Goal: Task Accomplishment & Management: Manage account settings

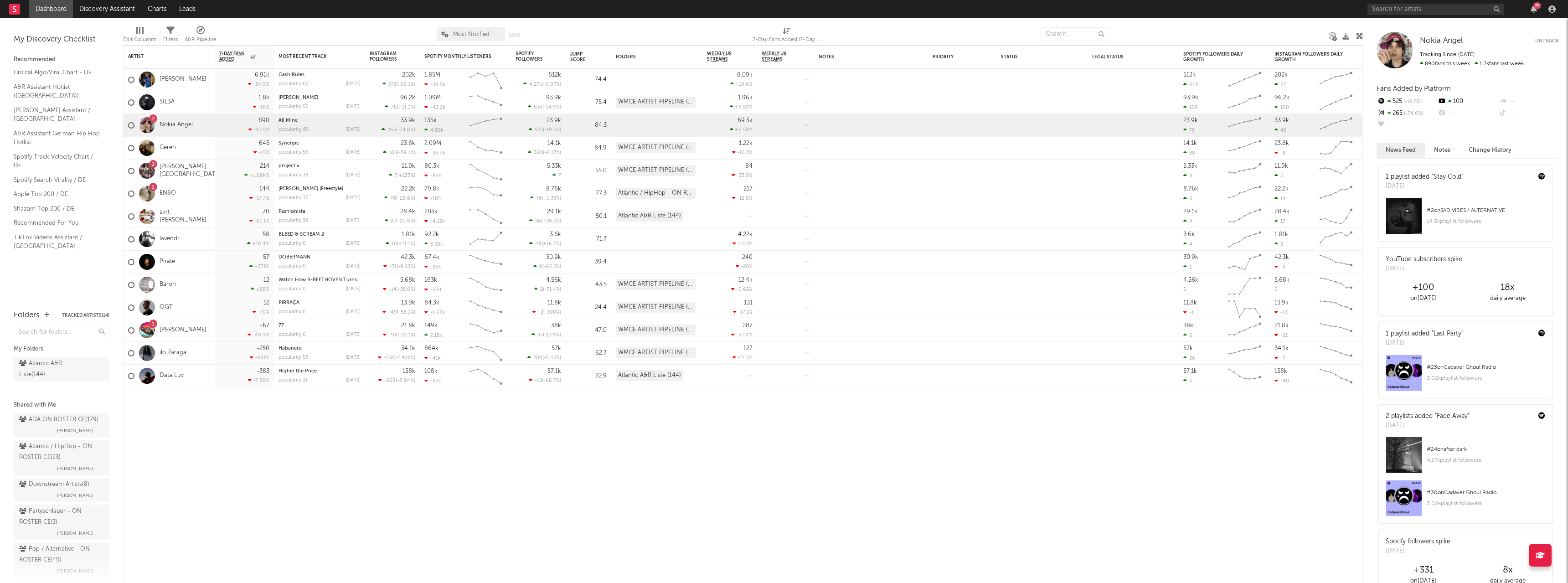
click at [46, 456] on div "Atlantic / HipHop - ON ROSTER CE ( 23 )" at bounding box center [60, 452] width 83 height 22
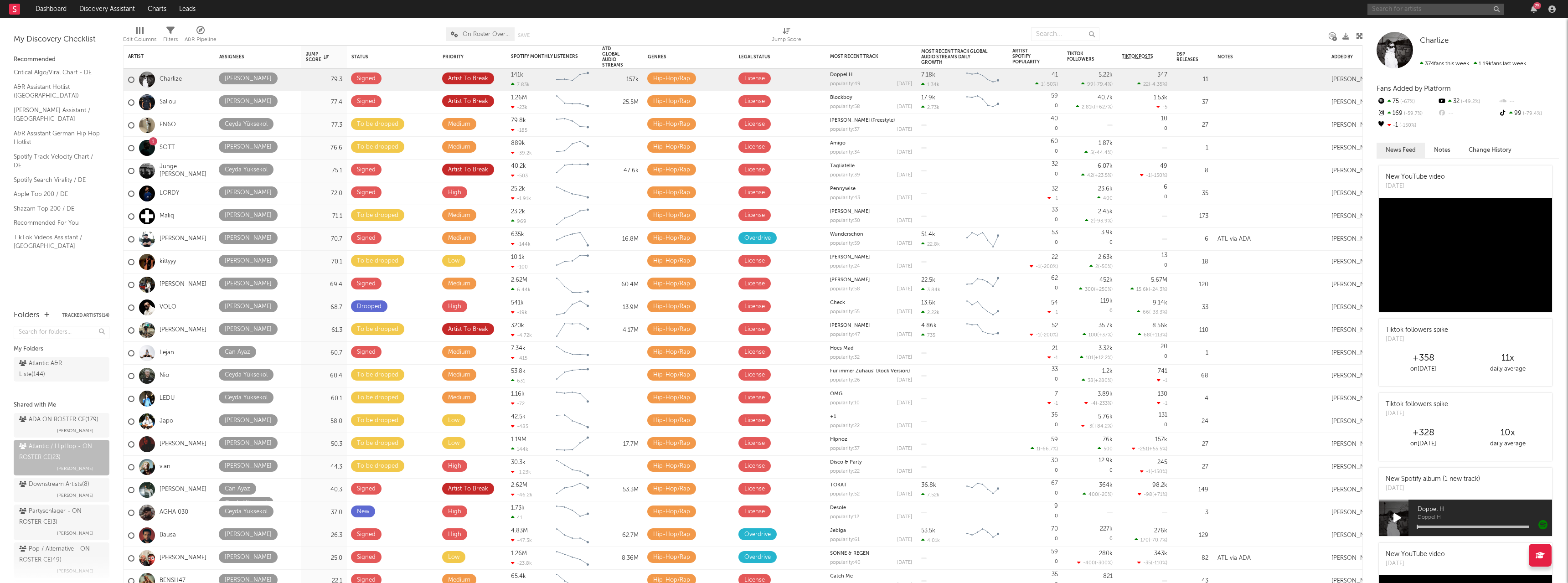
click at [1432, 7] on input "text" at bounding box center [1436, 9] width 137 height 12
type input "GDA"
click at [1416, 10] on input "GDA" at bounding box center [1436, 9] width 137 height 12
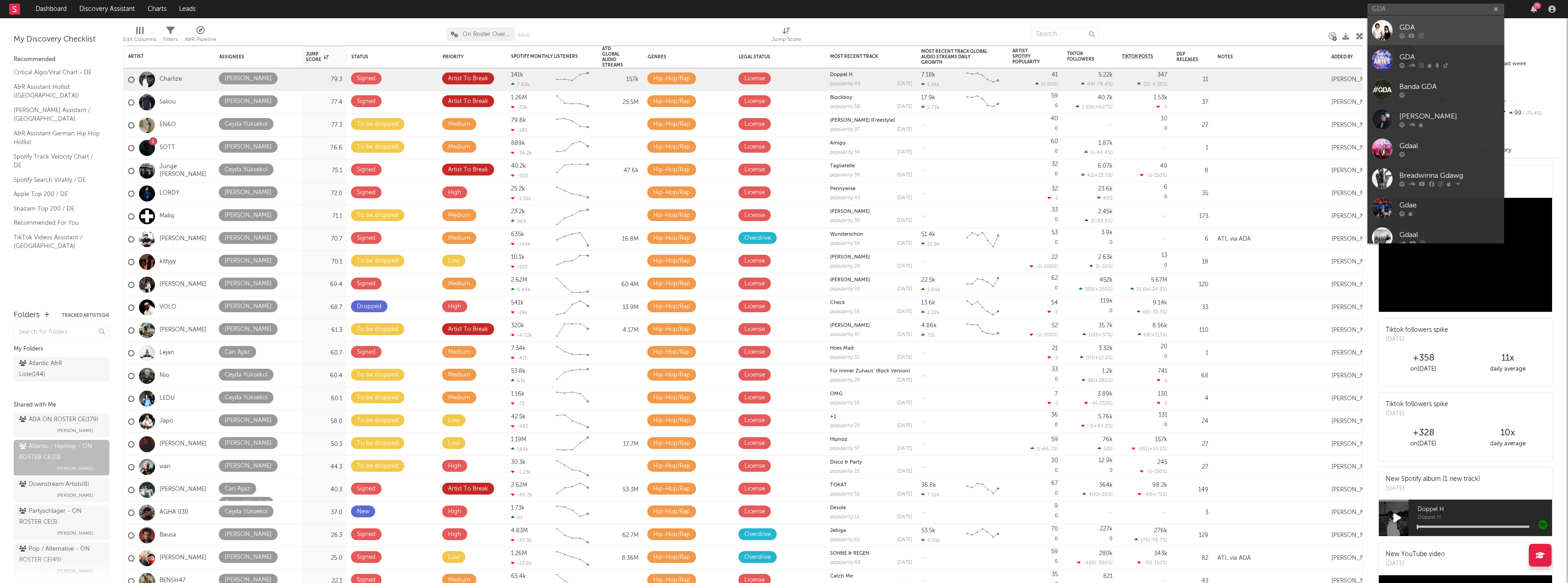
click at [1427, 34] on div at bounding box center [1449, 35] width 100 height 5
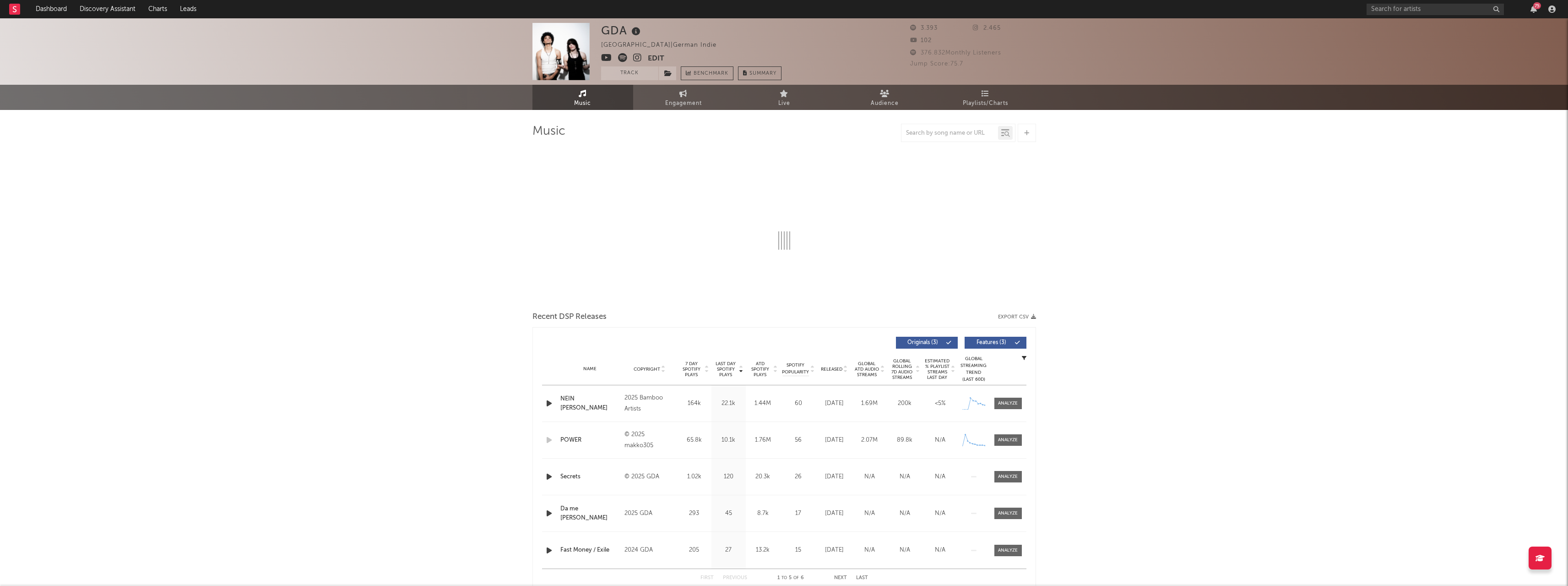
select select "1w"
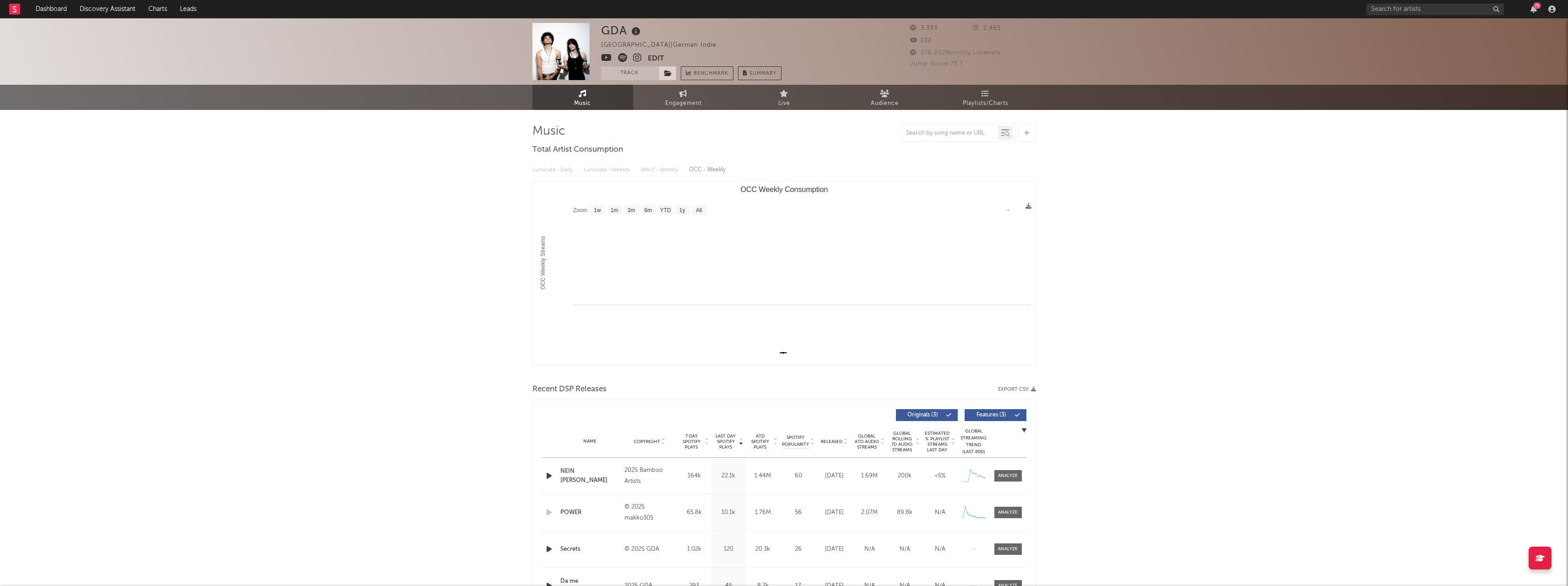
click at [666, 70] on icon at bounding box center [668, 73] width 8 height 6
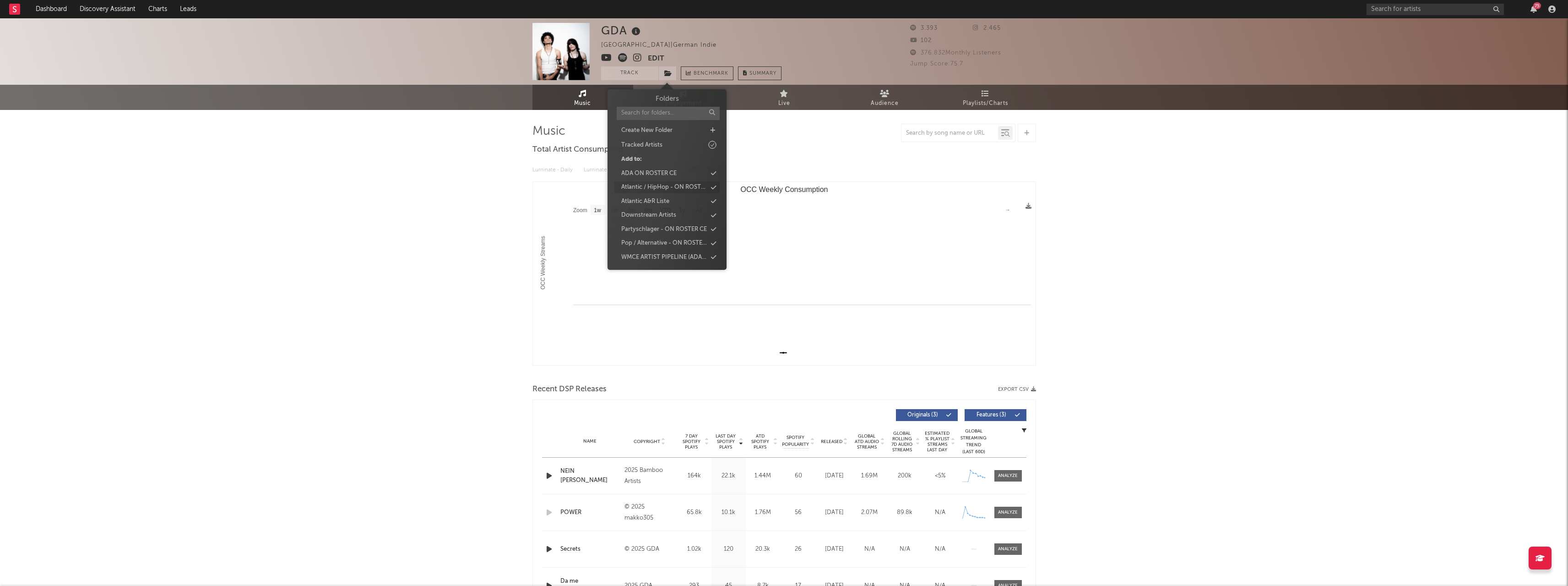
click at [672, 185] on div "Atlantic / HipHop - ON ROSTER CE" at bounding box center [664, 187] width 86 height 9
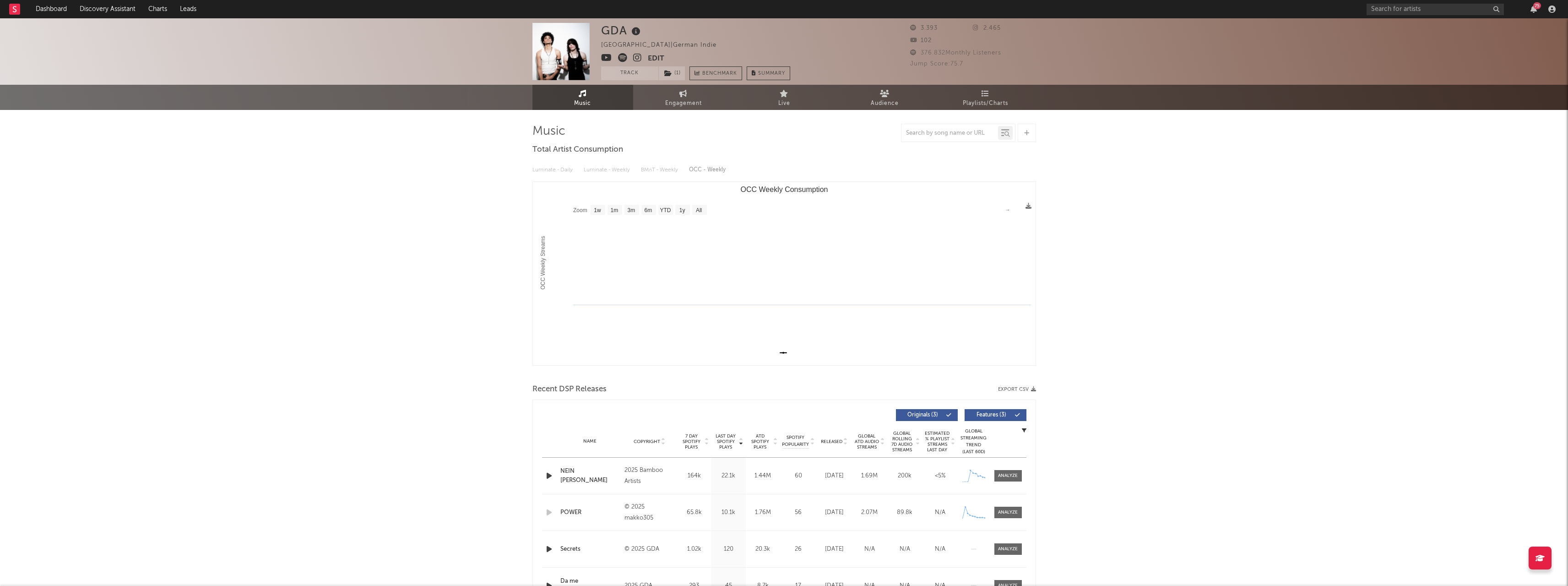
click at [480, 187] on div "GDA [GEOGRAPHIC_DATA] | German Indie Edit Track ( 1 ) Benchmark Summary 3.393 2…" at bounding box center [784, 572] width 1568 height 1108
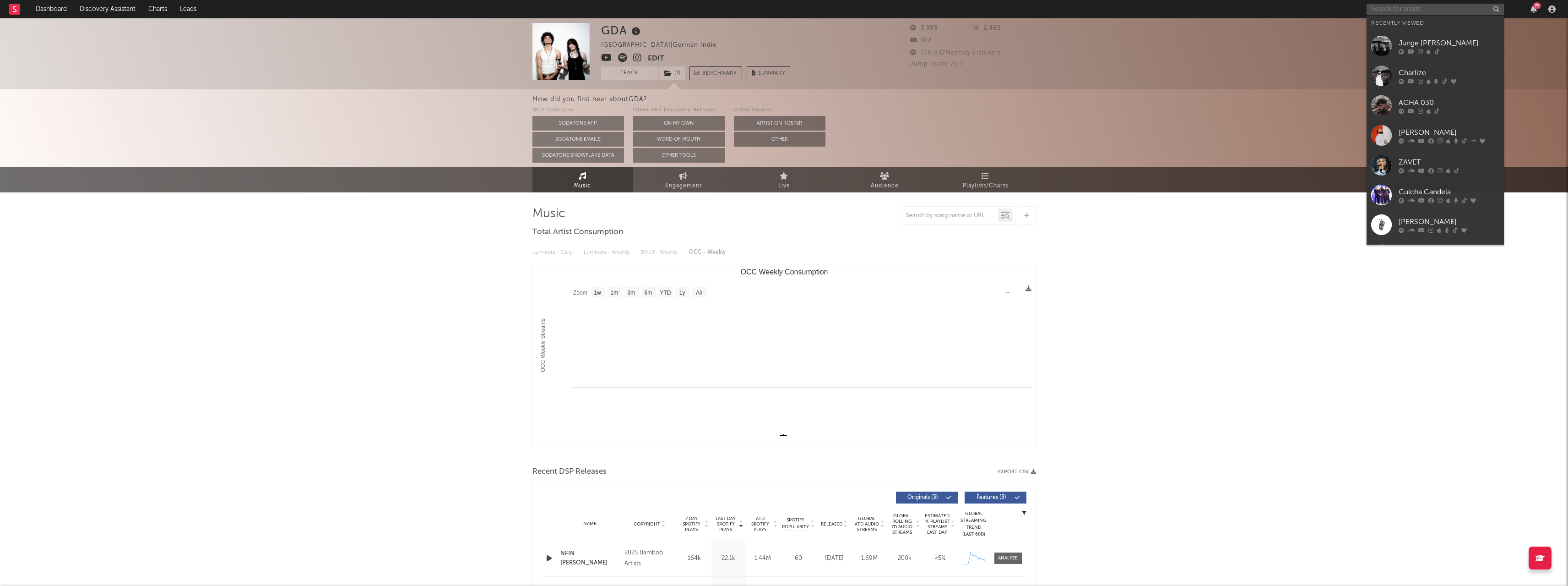
click at [1443, 10] on input "text" at bounding box center [1435, 9] width 138 height 12
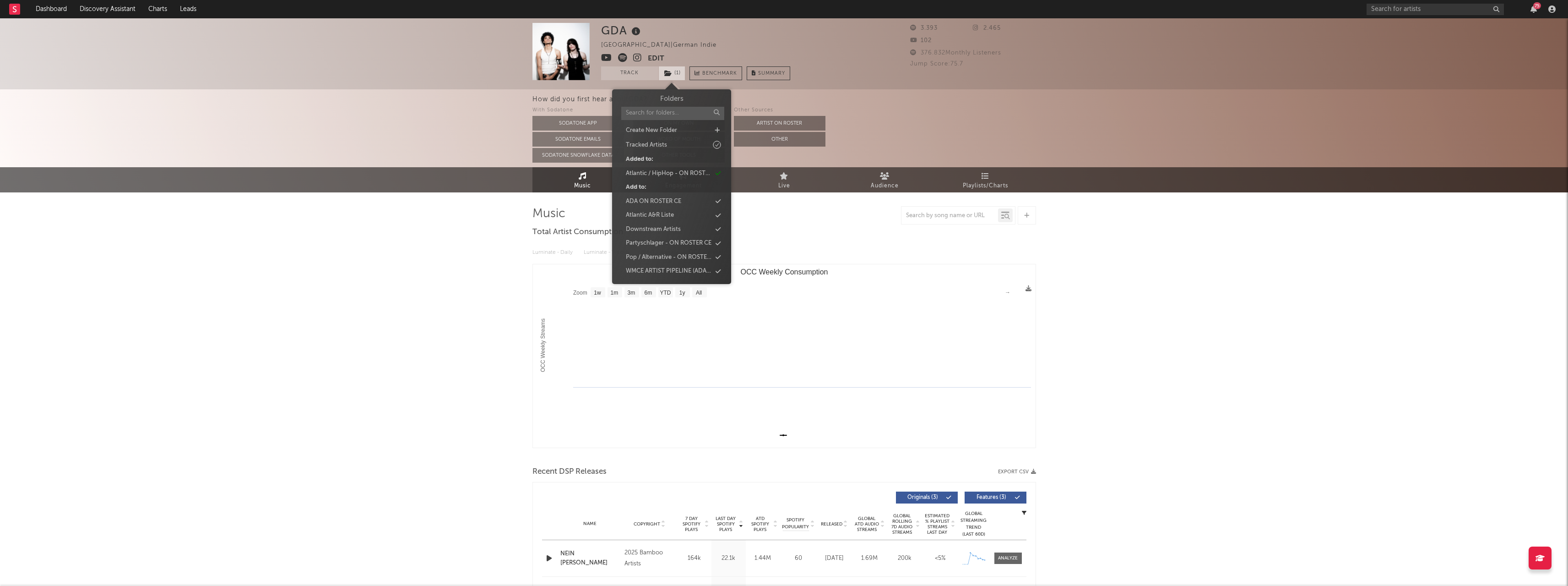
click at [676, 73] on span "( 1 )" at bounding box center [672, 73] width 27 height 13
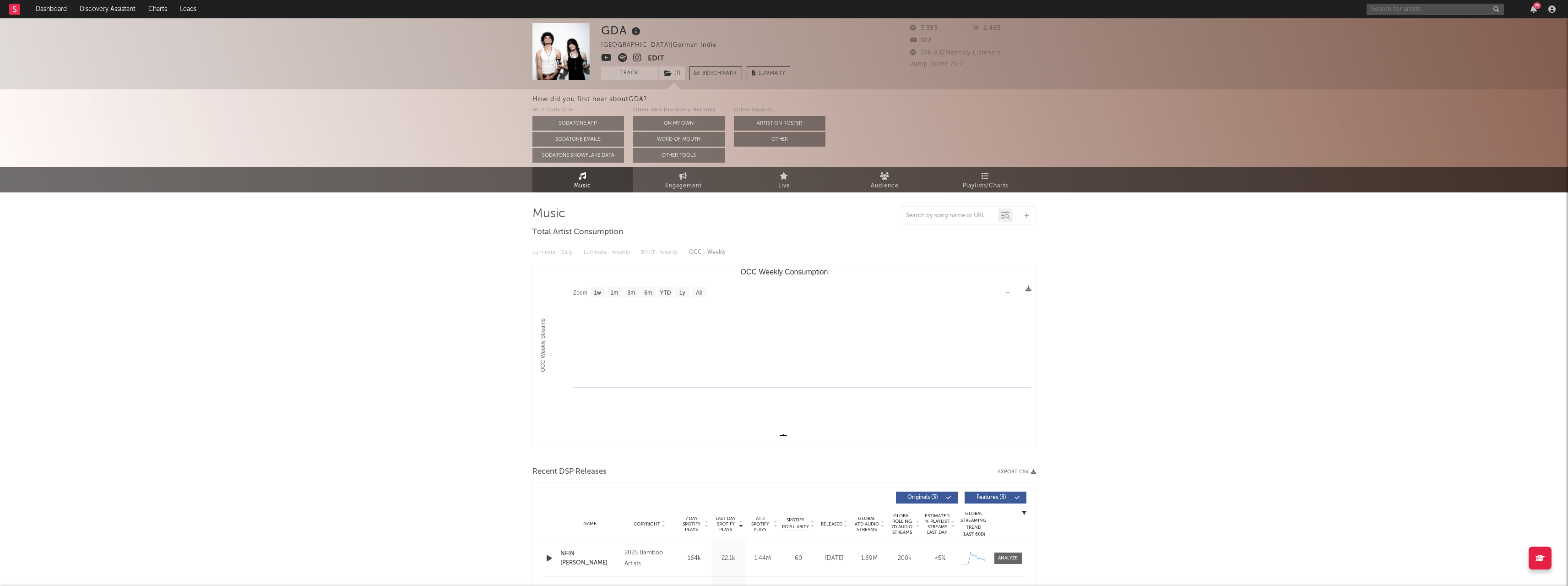
click at [1452, 6] on input "text" at bounding box center [1435, 9] width 138 height 12
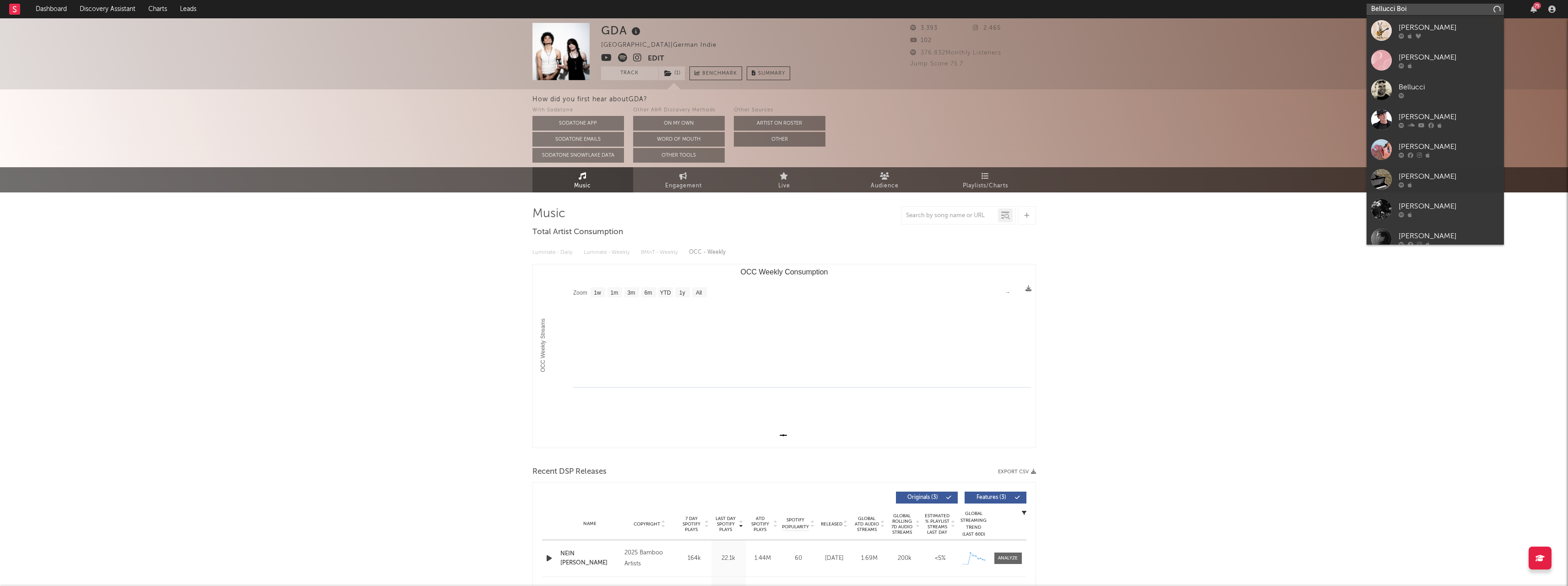
type input "Bellucci Boi"
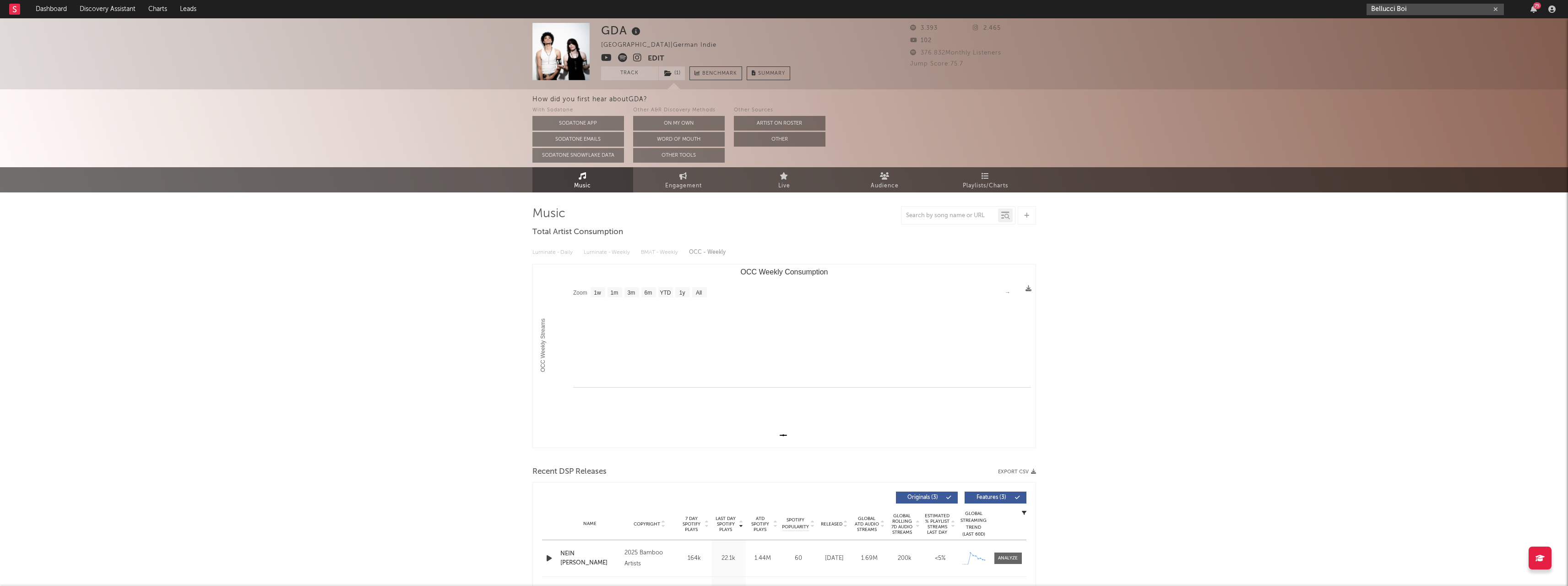
drag, startPoint x: 1449, startPoint y: 13, endPoint x: 1298, endPoint y: 7, distance: 151.1
click at [1298, 7] on nav "Dashboard Discovery Assistant Charts Leads Bellucci Boi 75" at bounding box center [784, 9] width 1568 height 18
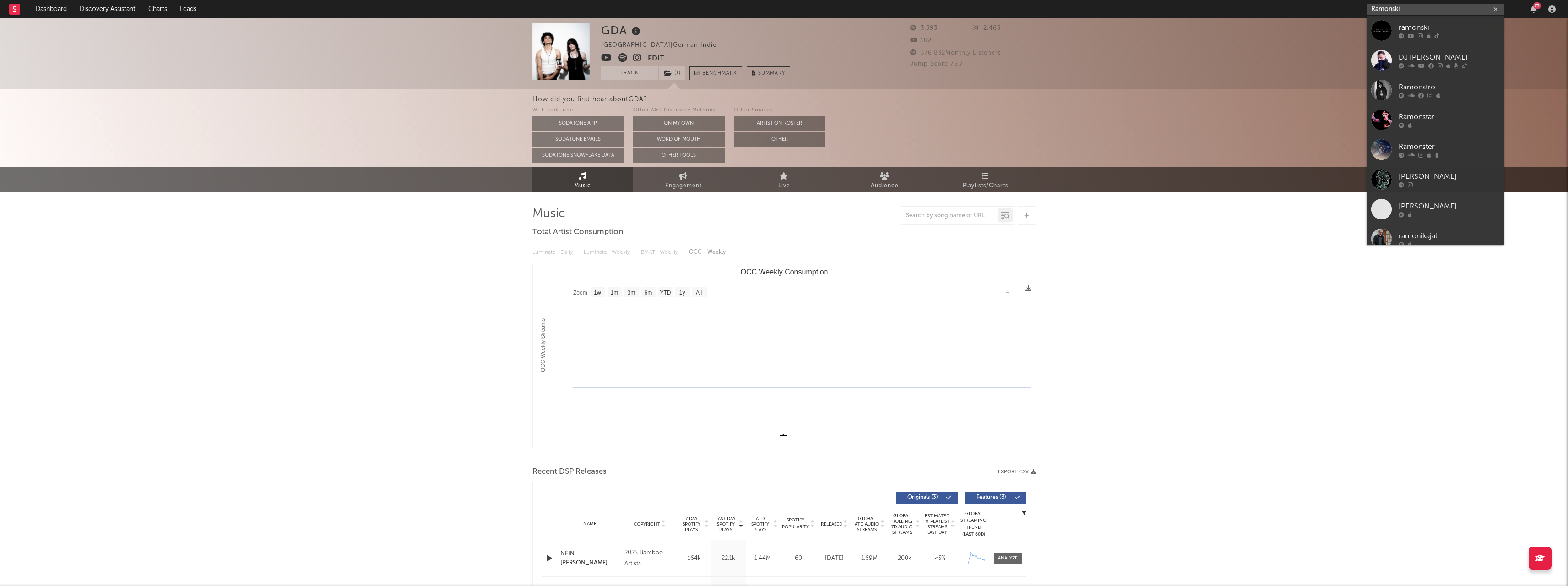
type input "Ramonski"
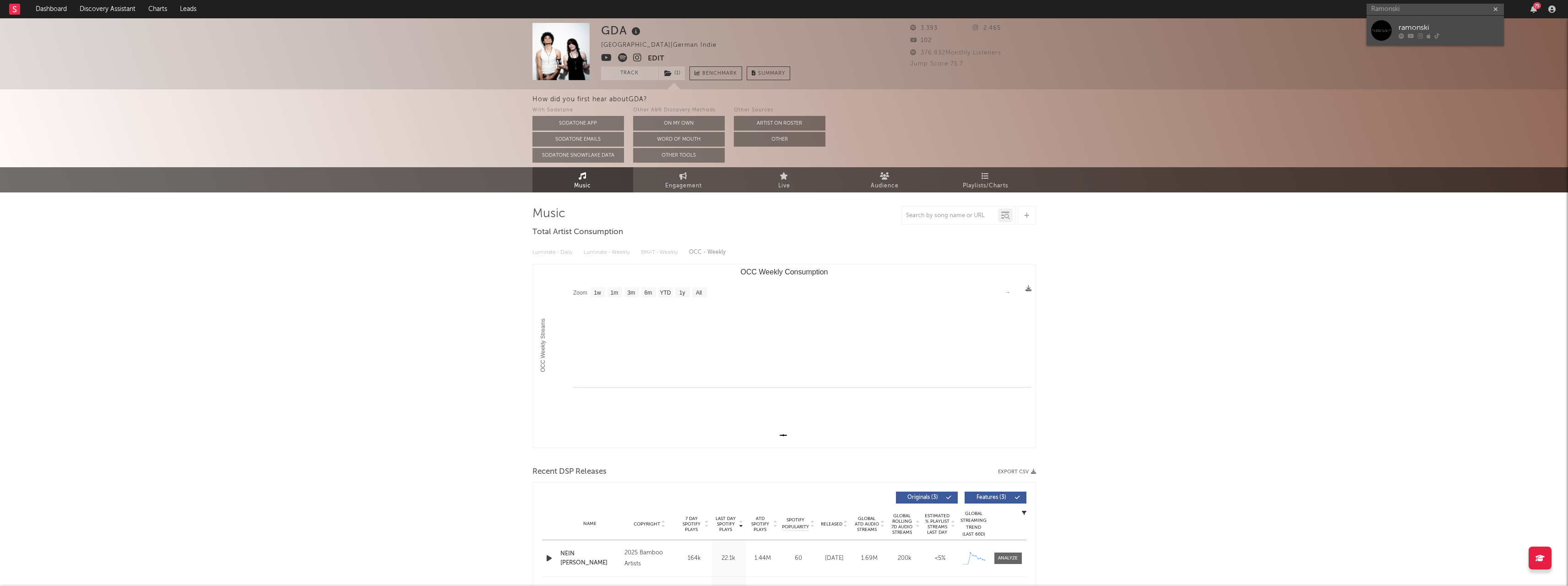
click at [1412, 27] on div "ramonski" at bounding box center [1449, 28] width 101 height 11
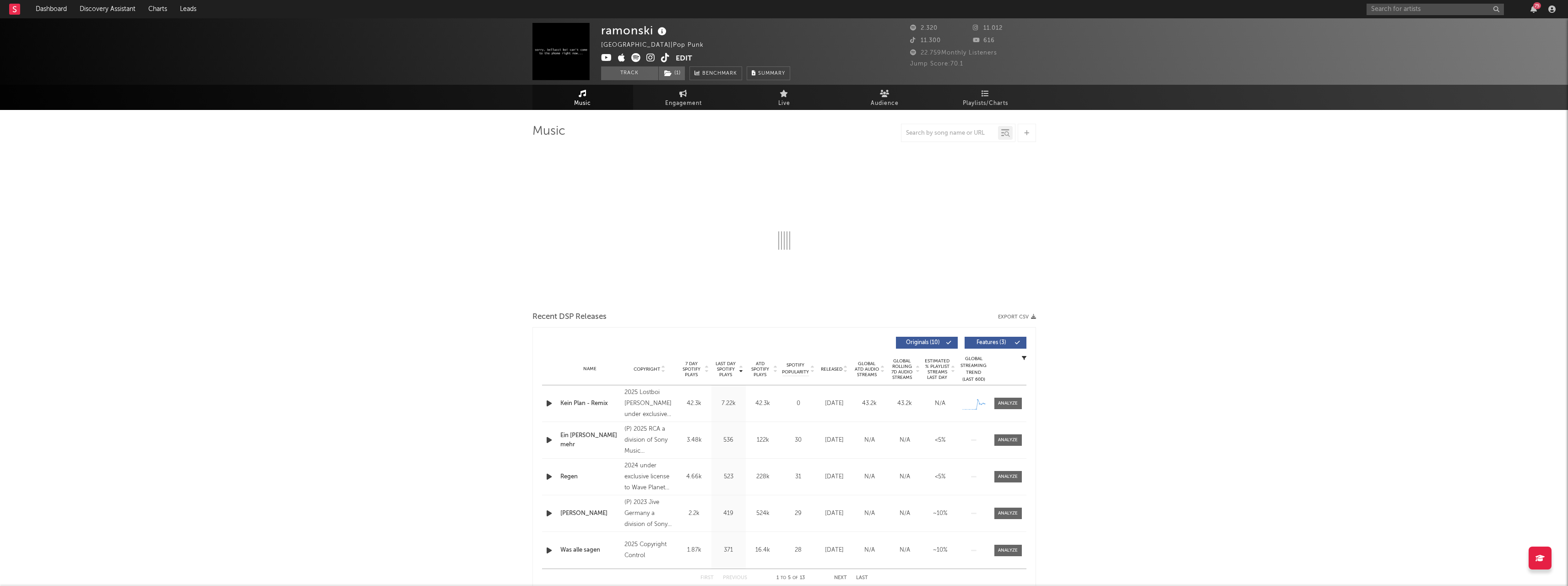
select select "6m"
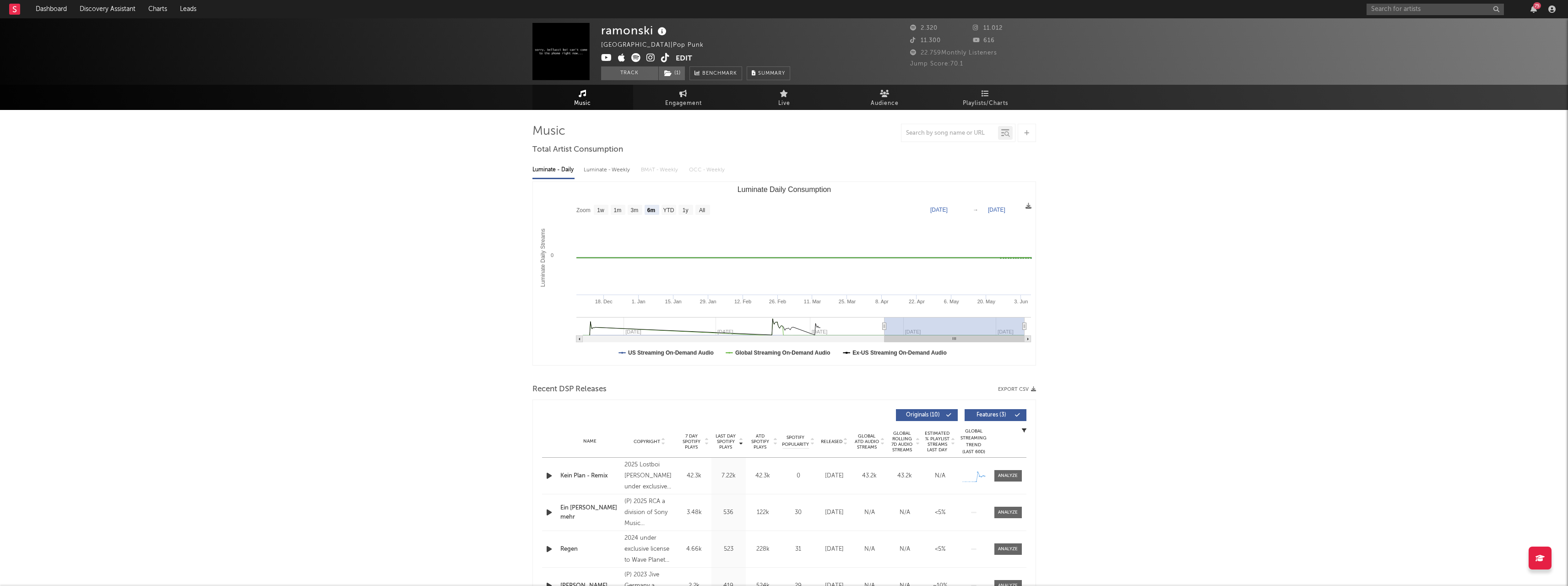
click at [633, 56] on icon at bounding box center [636, 57] width 9 height 9
click at [679, 69] on span "( 1 )" at bounding box center [672, 73] width 27 height 13
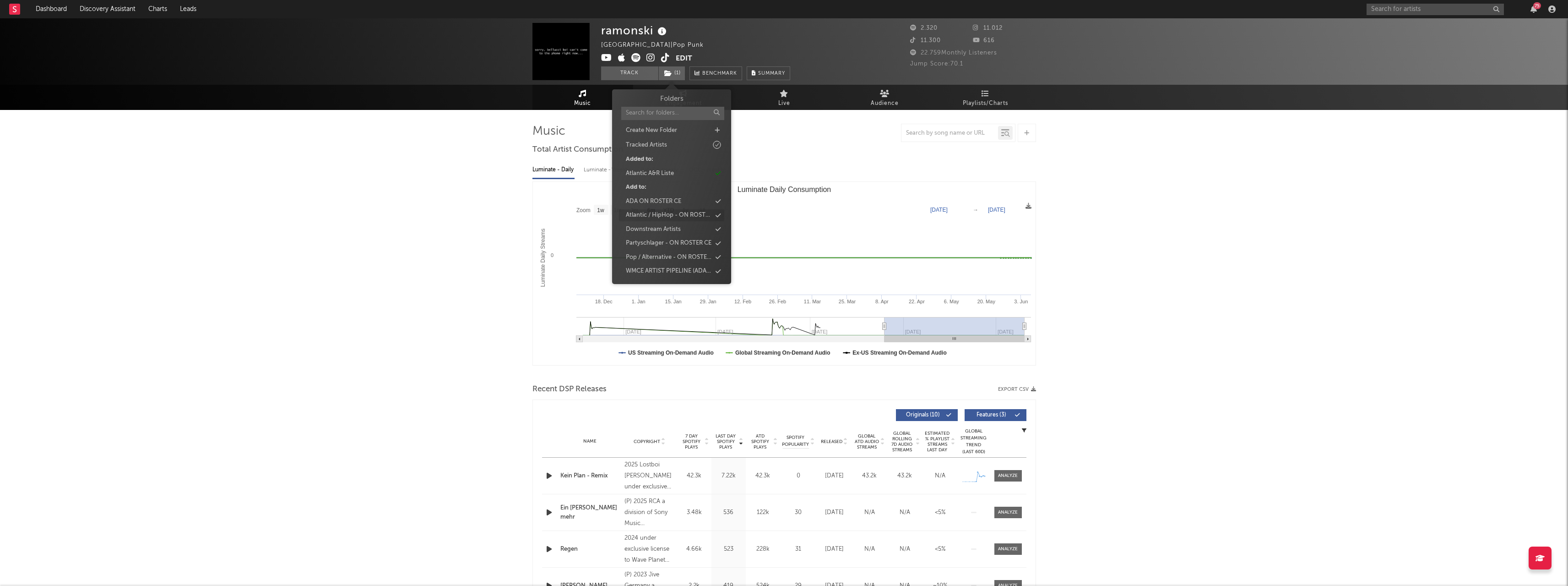
click at [677, 217] on div "Atlantic / HipHop - ON ROSTER CE" at bounding box center [669, 215] width 86 height 9
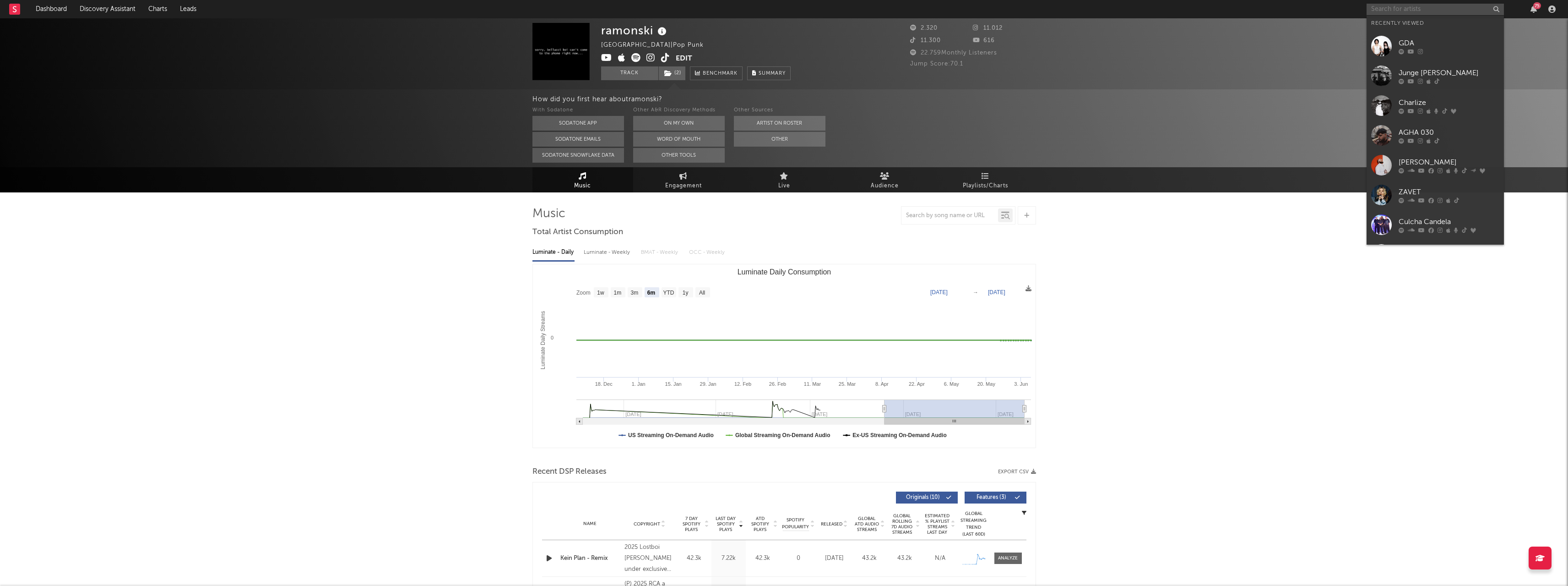
click at [1421, 13] on input "text" at bounding box center [1435, 9] width 138 height 12
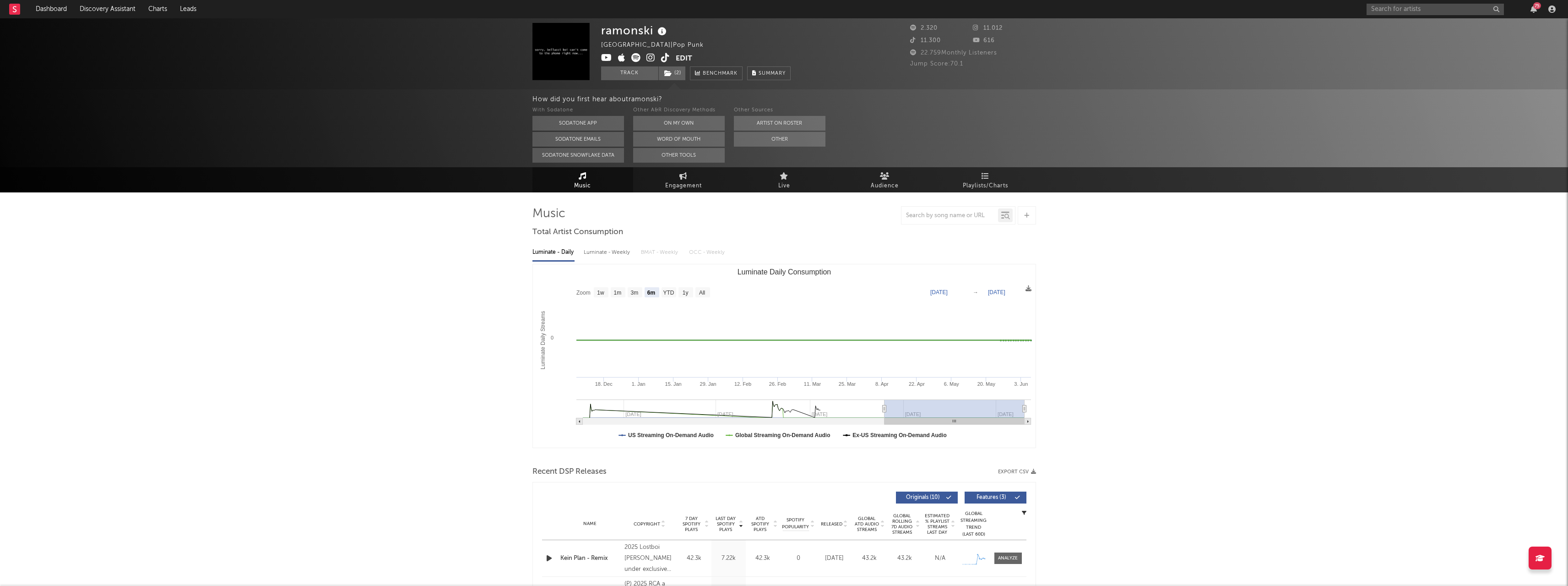
click at [19, 6] on rect at bounding box center [15, 9] width 11 height 11
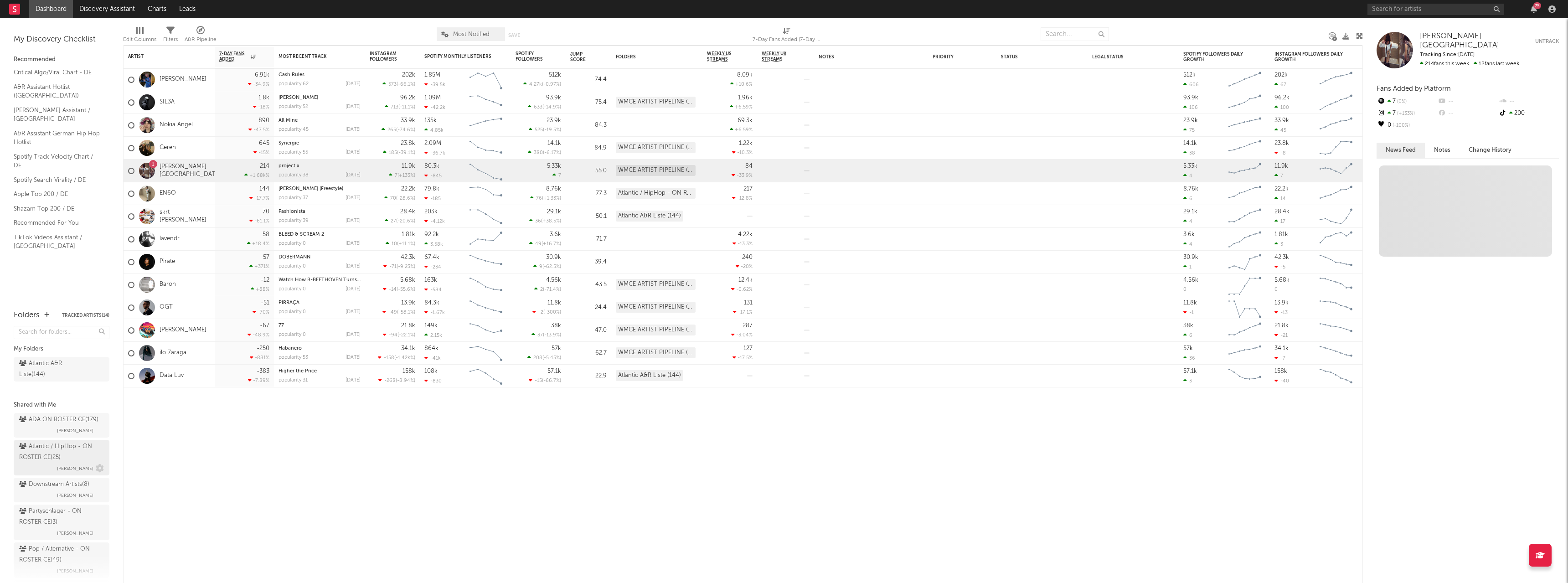
click at [50, 463] on div "Atlantic / HipHop - ON ROSTER CE ( 25 )" at bounding box center [60, 452] width 83 height 22
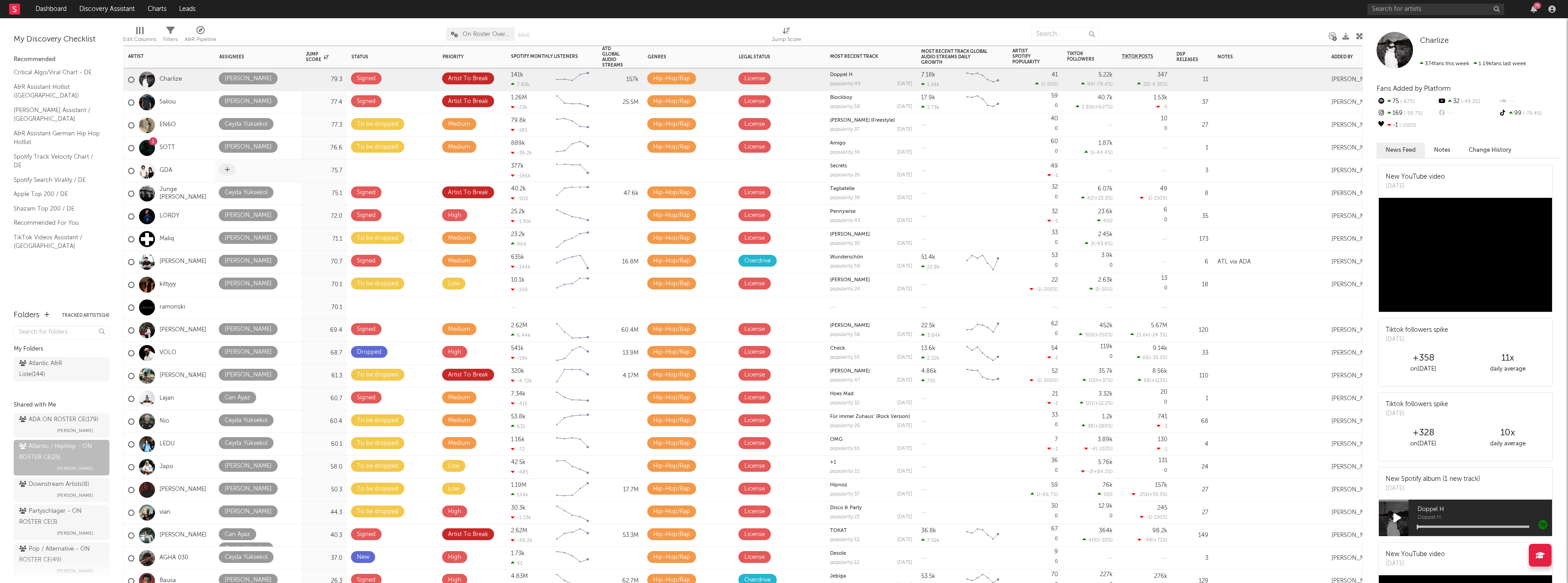
click at [228, 170] on icon at bounding box center [227, 170] width 5 height 6
type input "haci"
click at [259, 192] on div "[PERSON_NAME]" at bounding box center [260, 196] width 43 height 11
click at [421, 170] on icon at bounding box center [423, 170] width 6 height 6
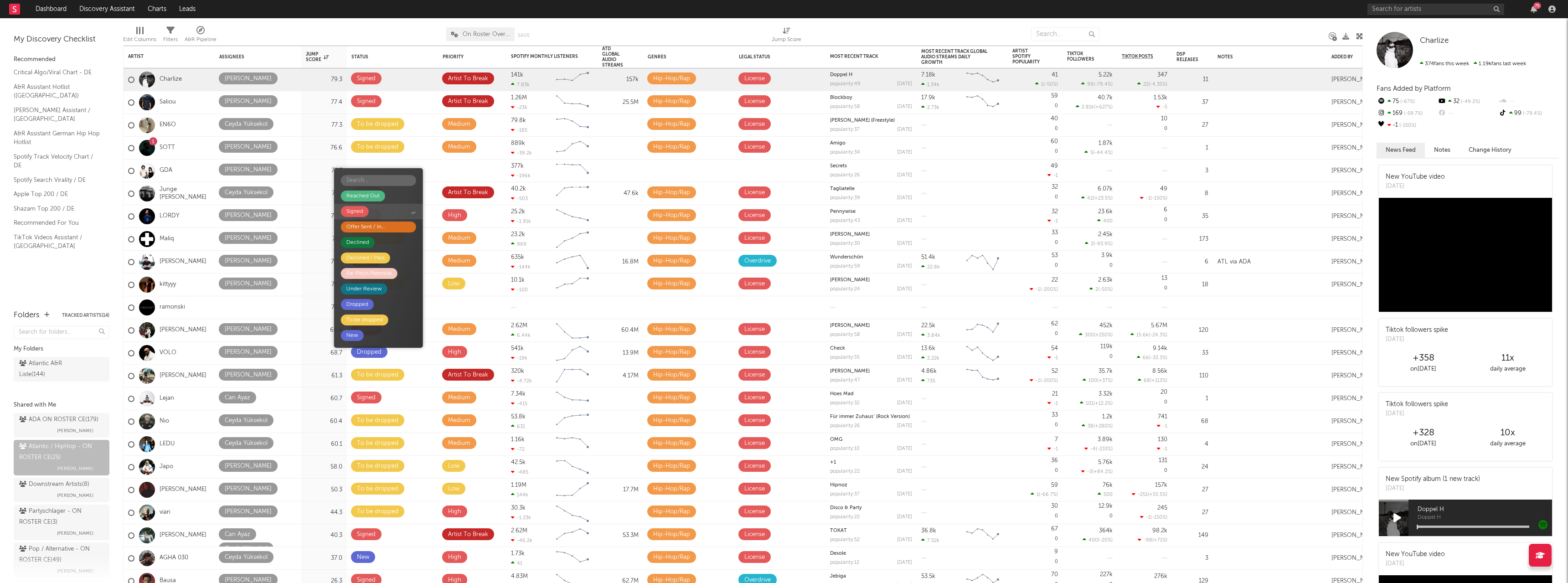
click at [371, 211] on span "Signed" at bounding box center [379, 211] width 89 height 15
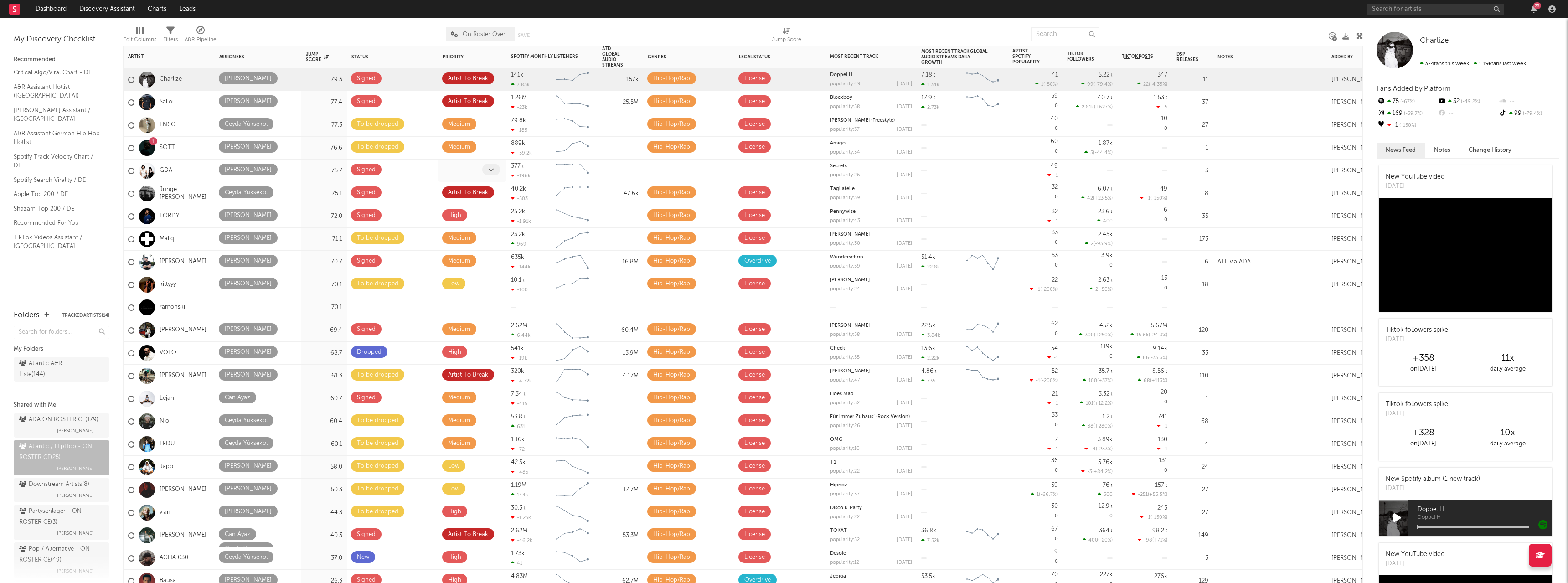
click at [494, 169] on span at bounding box center [491, 169] width 18 height 12
click at [435, 211] on div "Medium" at bounding box center [430, 210] width 21 height 11
click at [230, 305] on span at bounding box center [227, 305] width 17 height 12
type input "hac"
click at [243, 313] on div at bounding box center [257, 307] width 79 height 14
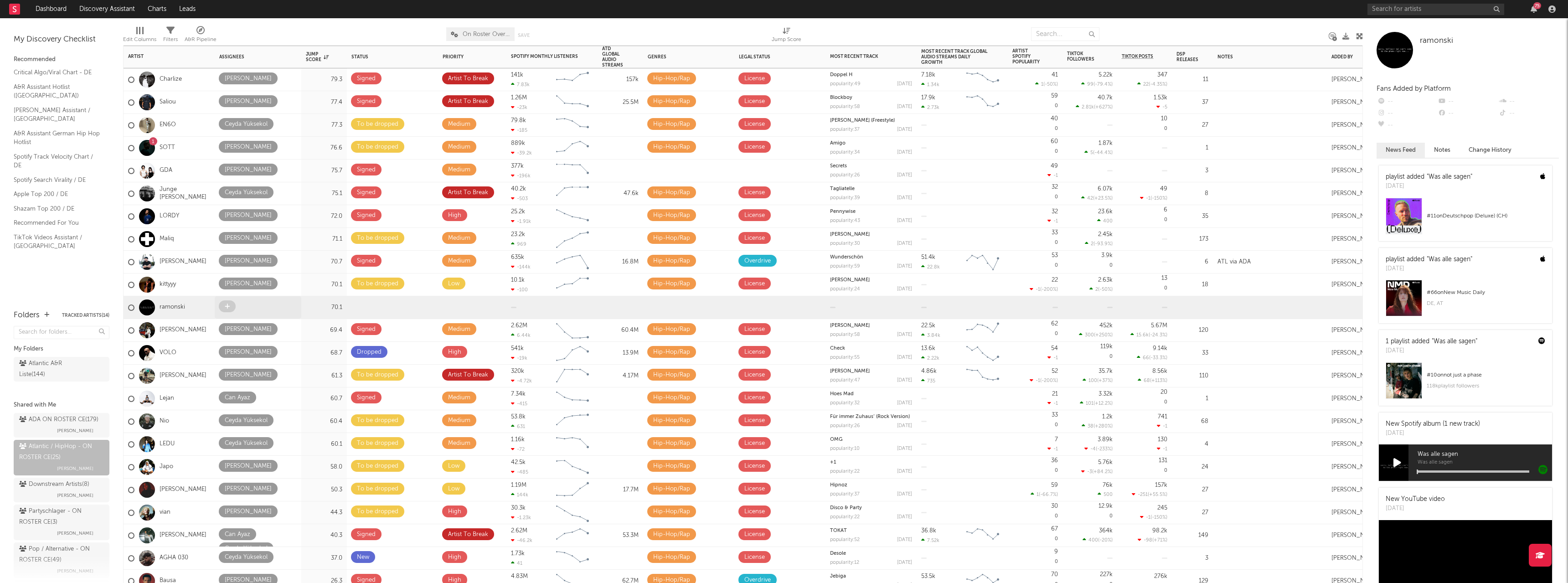
click at [233, 307] on span at bounding box center [227, 305] width 17 height 12
type input "haci"
click at [250, 329] on div "[PERSON_NAME]" at bounding box center [264, 333] width 43 height 11
click at [424, 304] on icon at bounding box center [423, 307] width 6 height 6
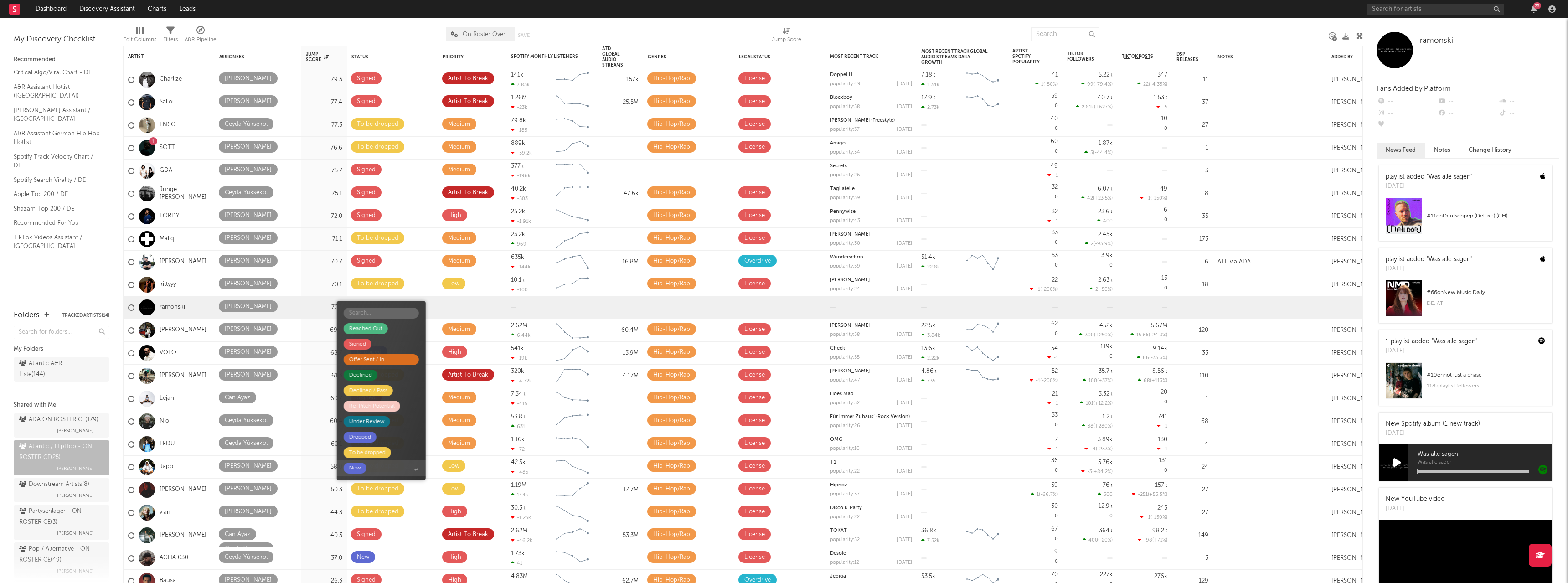
click at [364, 469] on div "New" at bounding box center [355, 468] width 23 height 11
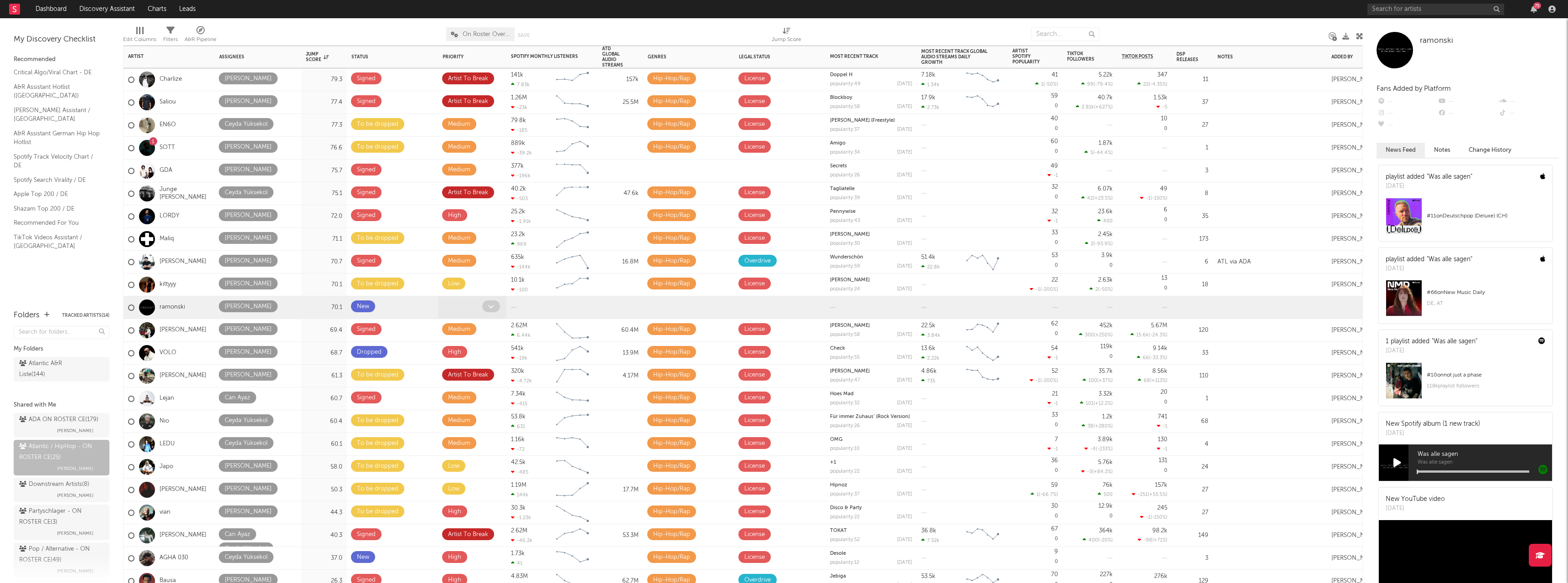
click at [492, 307] on icon at bounding box center [491, 307] width 6 height 6
click at [440, 342] on div "Medium" at bounding box center [428, 347] width 32 height 11
click at [807, 169] on span at bounding box center [810, 169] width 18 height 12
click at [762, 193] on span "License" at bounding box center [764, 194] width 89 height 15
click at [808, 304] on icon at bounding box center [810, 307] width 6 height 6
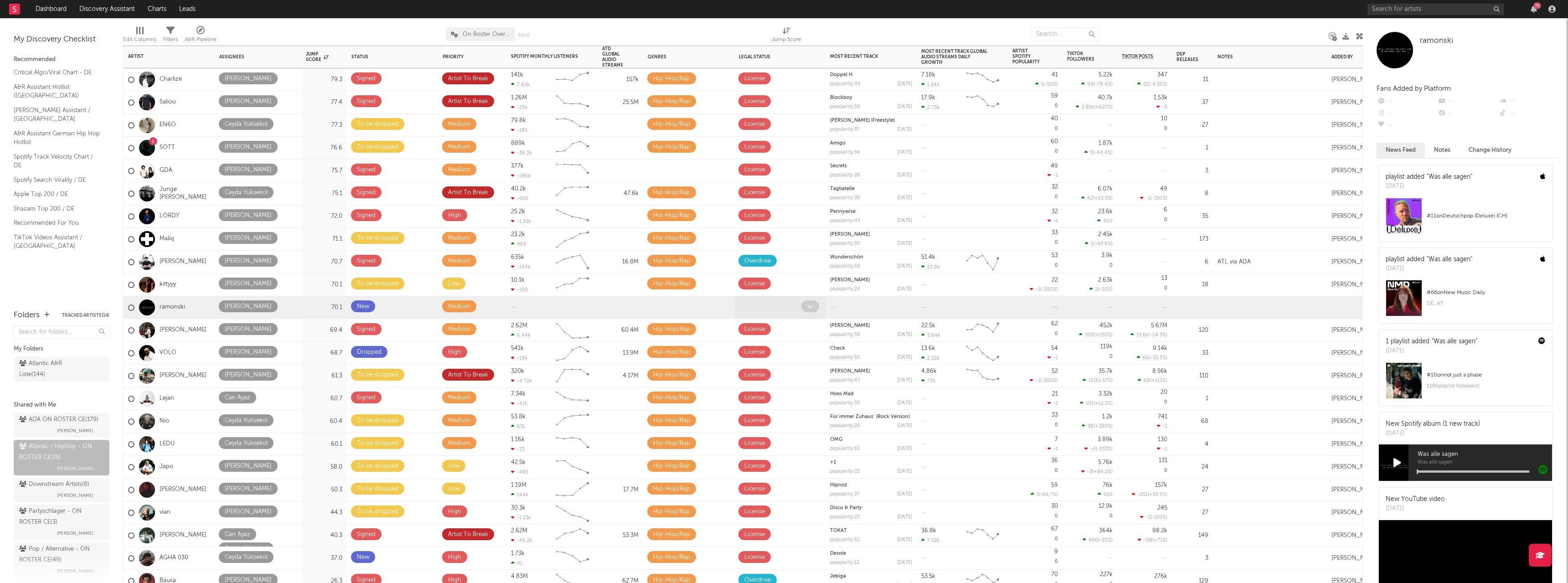
click at [811, 305] on icon at bounding box center [810, 307] width 6 height 6
drag, startPoint x: 756, startPoint y: 330, endPoint x: 710, endPoint y: 315, distance: 48.4
click at [755, 330] on div "License" at bounding box center [746, 331] width 19 height 11
click at [659, 302] on span at bounding box center [656, 305] width 17 height 12
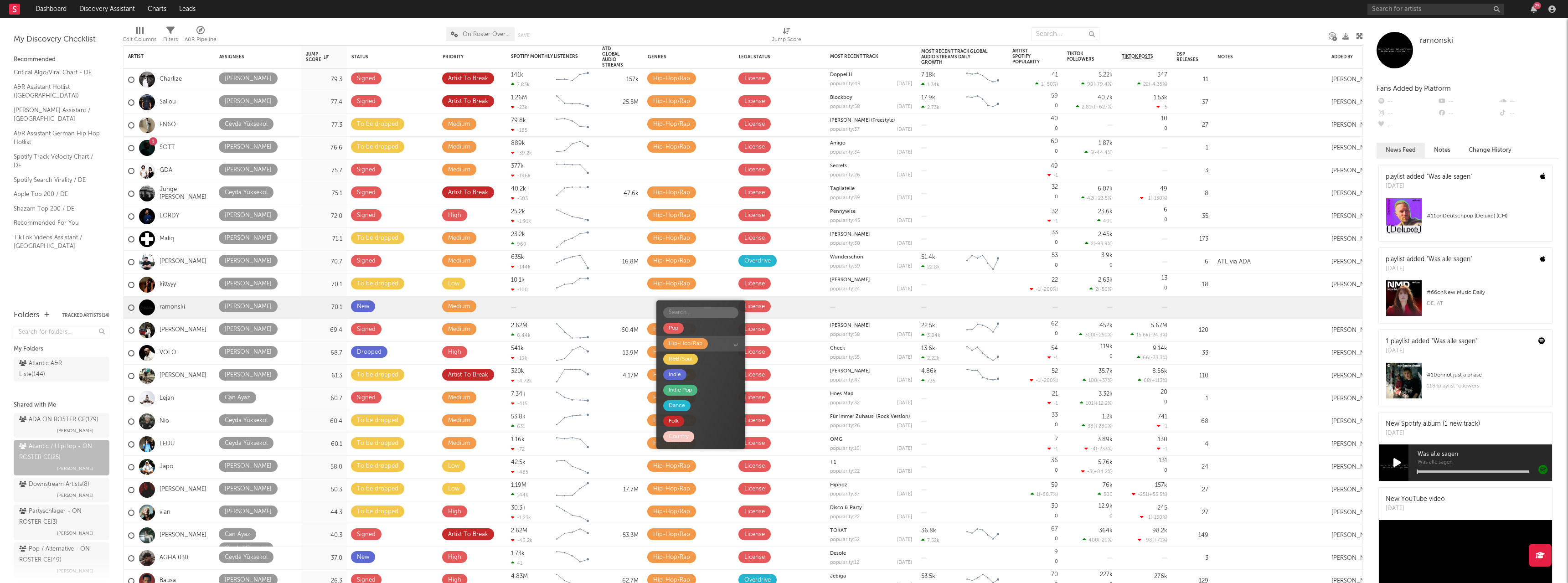
click at [682, 341] on div "Hip-Hop/Rap" at bounding box center [685, 344] width 33 height 11
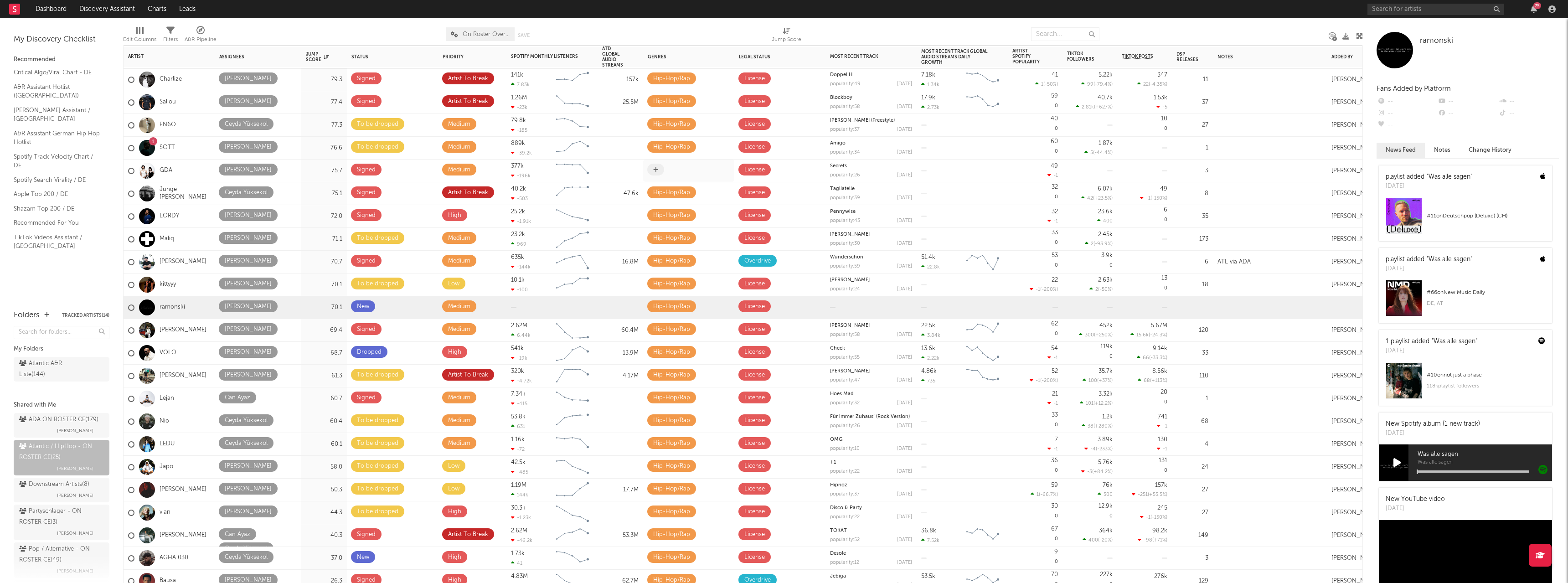
click at [654, 167] on icon at bounding box center [656, 170] width 5 height 6
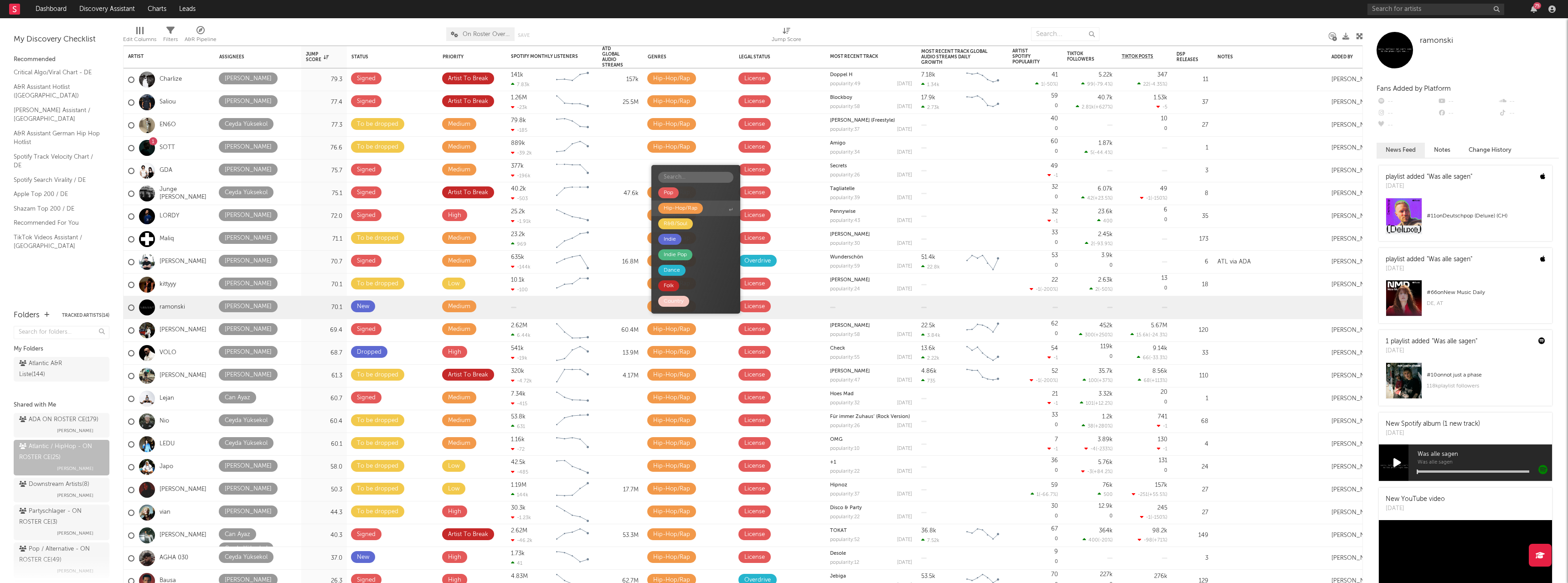
click at [686, 208] on div "Hip-Hop/Rap" at bounding box center [680, 208] width 33 height 11
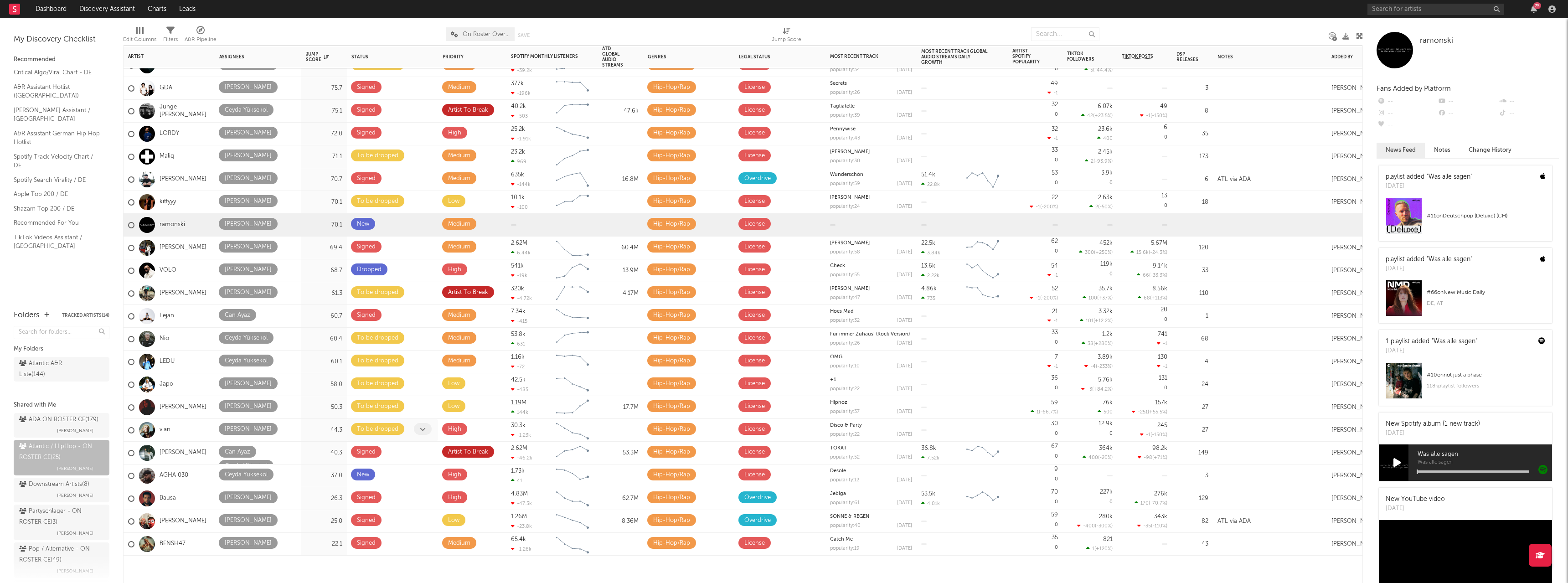
click at [424, 426] on icon at bounding box center [423, 429] width 6 height 6
click at [424, 427] on icon at bounding box center [423, 429] width 6 height 6
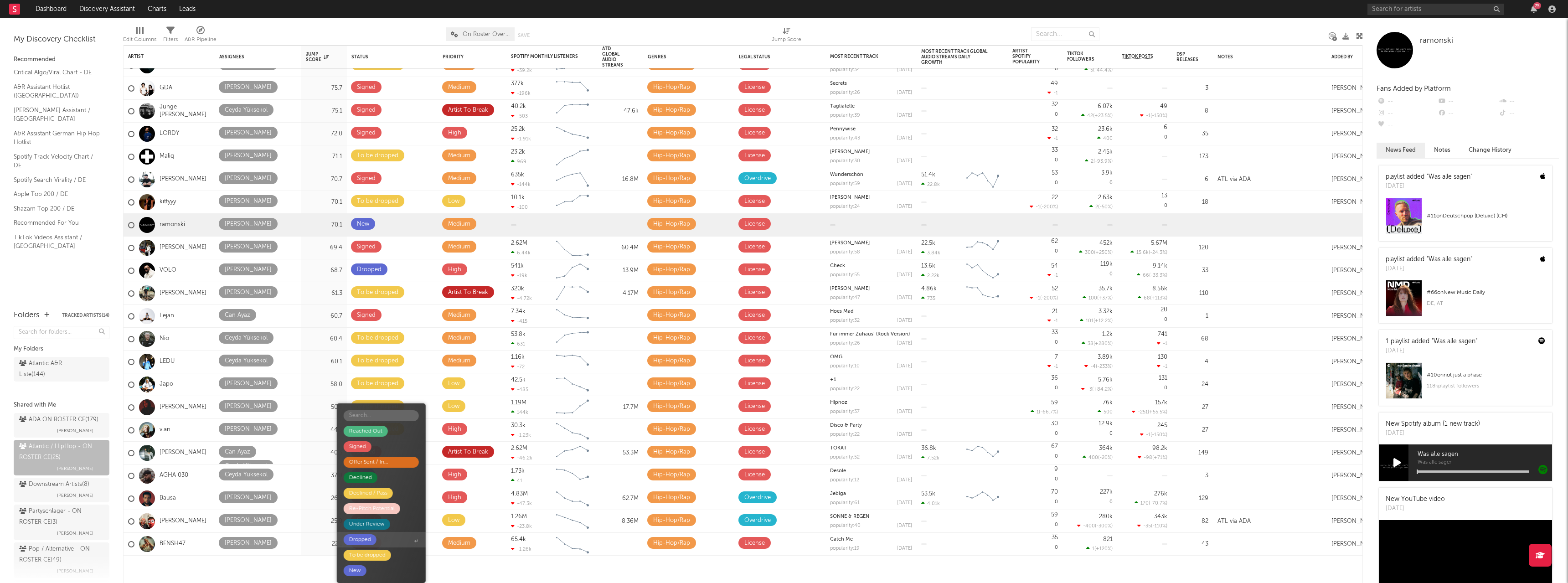
click at [365, 538] on div "Dropped" at bounding box center [360, 540] width 22 height 11
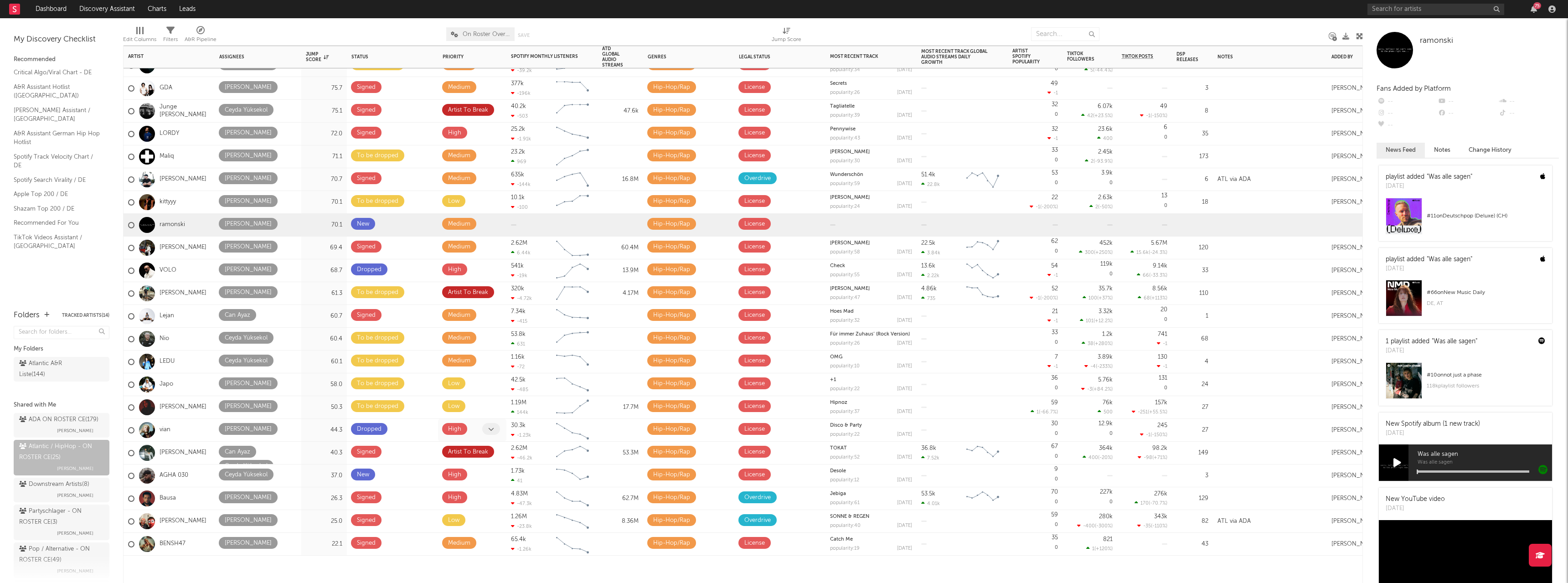
click at [492, 430] on icon at bounding box center [491, 429] width 6 height 6
click at [449, 490] on span "Low" at bounding box center [450, 486] width 89 height 15
